Goal: Check status: Check status

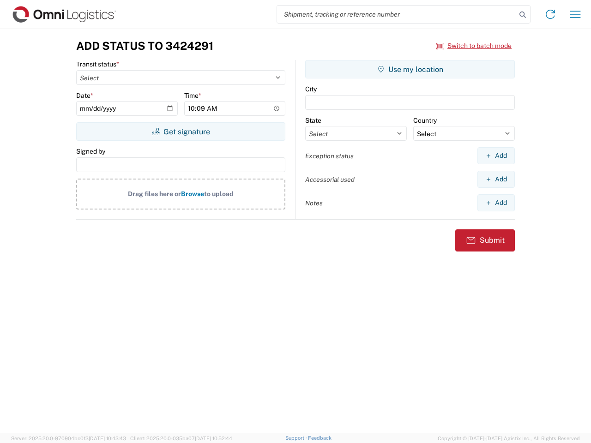
click at [397, 14] on input "search" at bounding box center [396, 15] width 239 height 18
click at [523, 15] on icon at bounding box center [522, 14] width 13 height 13
click at [550, 14] on icon at bounding box center [550, 14] width 15 height 15
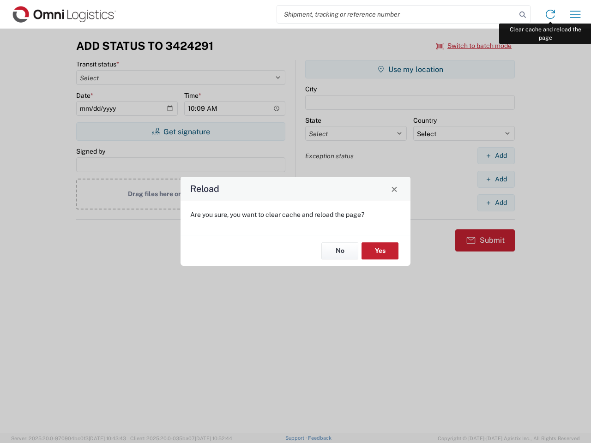
click at [575, 14] on div "Reload Are you sure, you want to clear cache and reload the page? No Yes" at bounding box center [295, 221] width 591 height 443
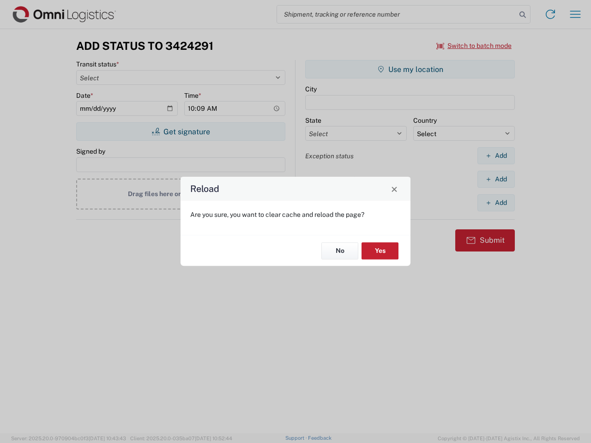
click at [474, 46] on div "Reload Are you sure, you want to clear cache and reload the page? No Yes" at bounding box center [295, 221] width 591 height 443
click at [181, 132] on div "Reload Are you sure, you want to clear cache and reload the page? No Yes" at bounding box center [295, 221] width 591 height 443
click at [410, 69] on div "Reload Are you sure, you want to clear cache and reload the page? No Yes" at bounding box center [295, 221] width 591 height 443
click at [496, 156] on div "Reload Are you sure, you want to clear cache and reload the page? No Yes" at bounding box center [295, 221] width 591 height 443
click at [496, 179] on div "Reload Are you sure, you want to clear cache and reload the page? No Yes" at bounding box center [295, 221] width 591 height 443
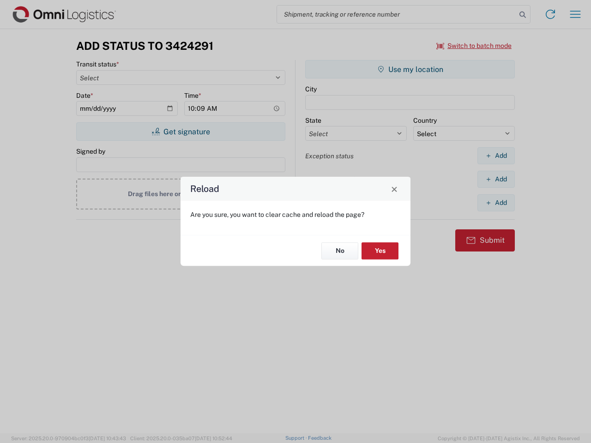
click at [496, 203] on div "Reload Are you sure, you want to clear cache and reload the page? No Yes" at bounding box center [295, 221] width 591 height 443
